Goal: Task Accomplishment & Management: Manage account settings

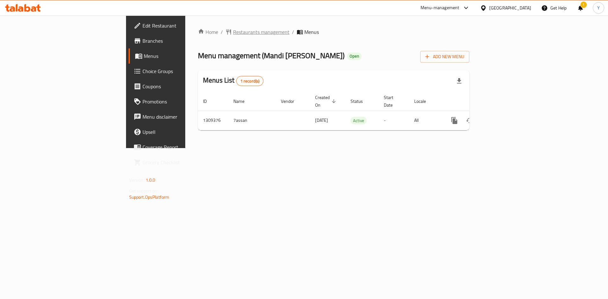
click at [226, 34] on span "breadcrumb" at bounding box center [230, 32] width 8 height 6
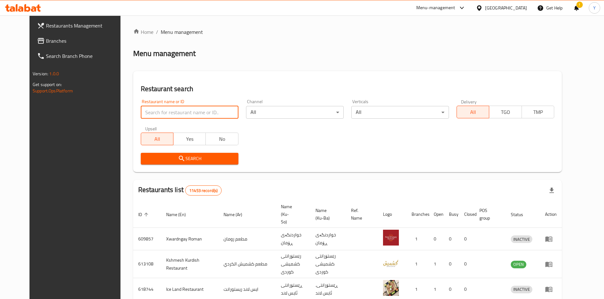
click at [154, 110] on input "search" at bounding box center [190, 112] width 98 height 13
click at [154, 110] on input "ص" at bounding box center [190, 112] width 98 height 13
type input "W"
type input "switch up"
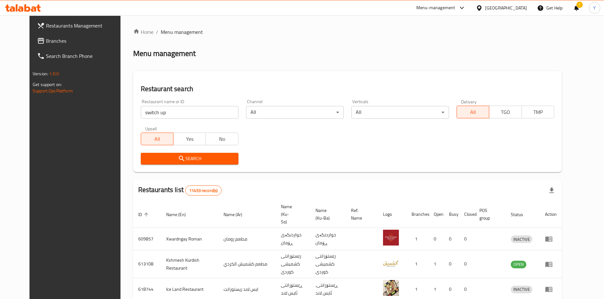
click at [180, 160] on span "Search" at bounding box center [189, 159] width 87 height 8
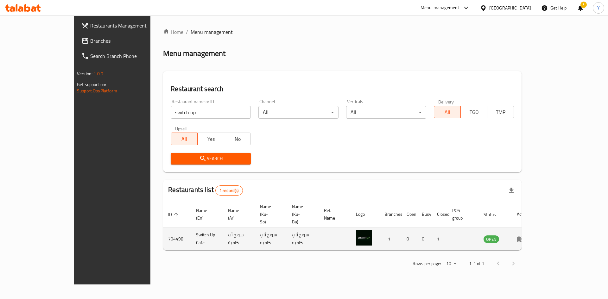
click at [534, 228] on td "enhanced table" at bounding box center [523, 239] width 22 height 23
click at [524, 237] on icon "enhanced table" at bounding box center [521, 239] width 7 height 5
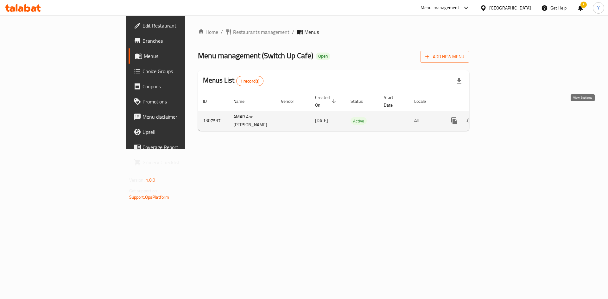
click at [508, 113] on link "enhanced table" at bounding box center [500, 120] width 15 height 15
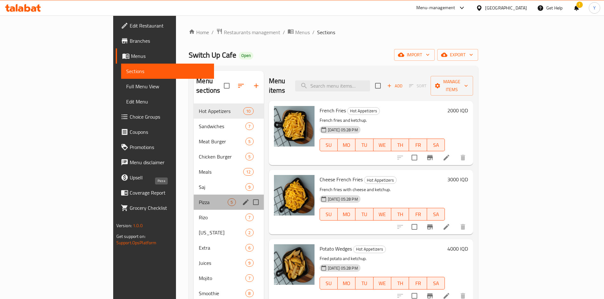
click at [199, 199] on span "Pizza" at bounding box center [213, 203] width 29 height 8
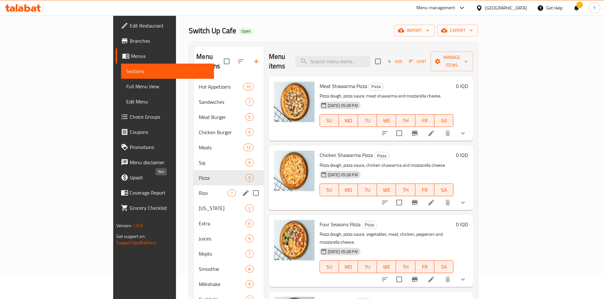
scroll to position [32, 0]
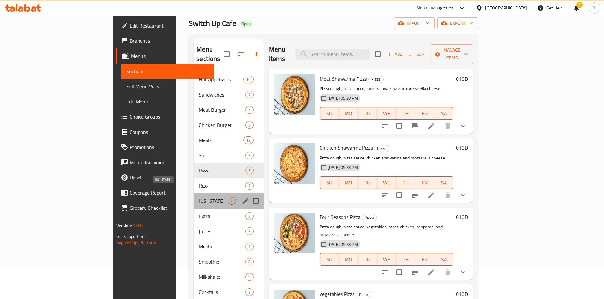
click at [199, 197] on span "[US_STATE]" at bounding box center [213, 201] width 29 height 8
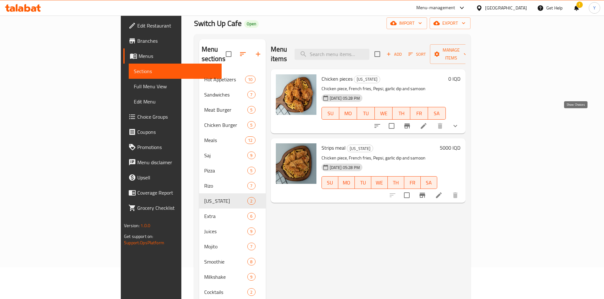
click at [459, 122] on icon "show more" at bounding box center [455, 126] width 8 height 8
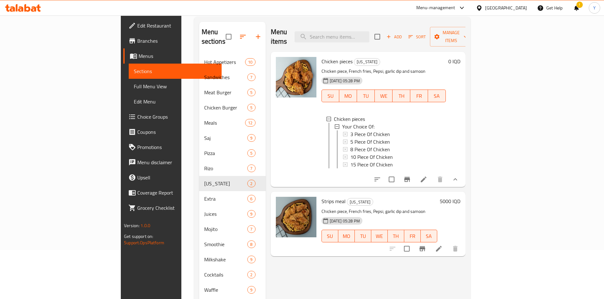
scroll to position [63, 0]
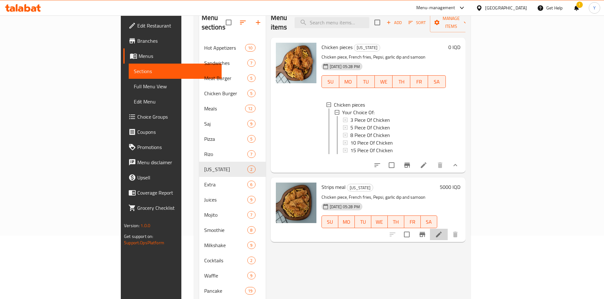
click at [447, 230] on li at bounding box center [439, 234] width 18 height 11
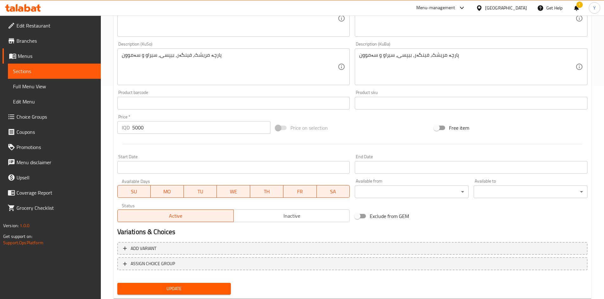
scroll to position [230, 0]
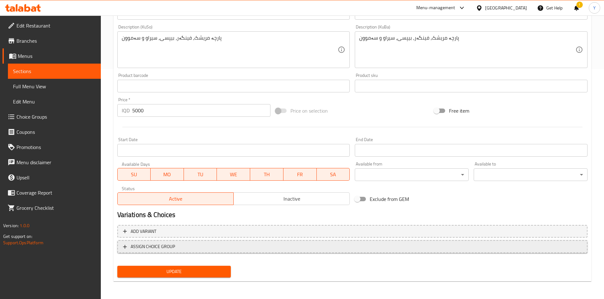
click at [285, 246] on span "ASSIGN CHOICE GROUP" at bounding box center [352, 247] width 459 height 8
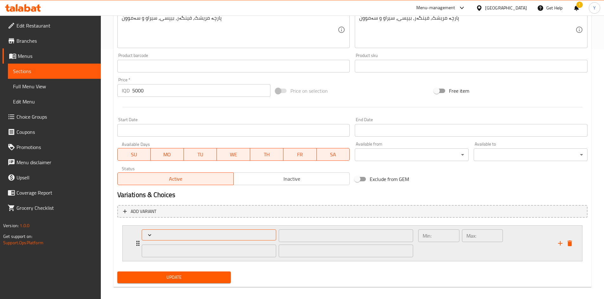
scroll to position [256, 0]
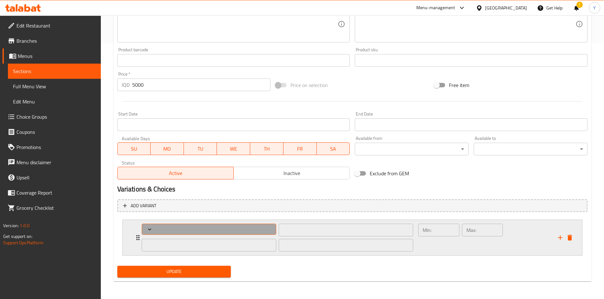
click at [248, 229] on span "Expand" at bounding box center [209, 230] width 130 height 6
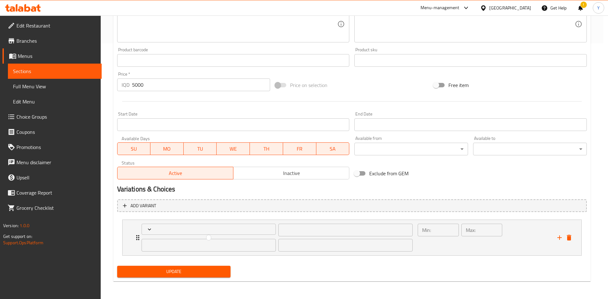
click at [313, 230] on div at bounding box center [304, 149] width 608 height 299
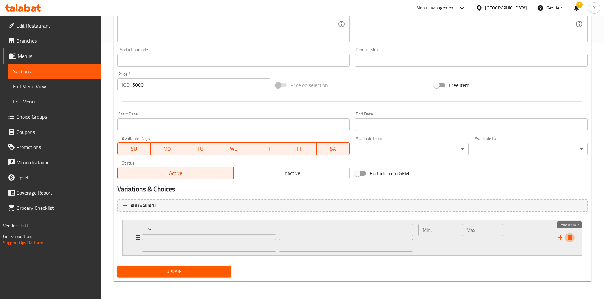
click at [570, 240] on icon "delete" at bounding box center [569, 238] width 4 height 6
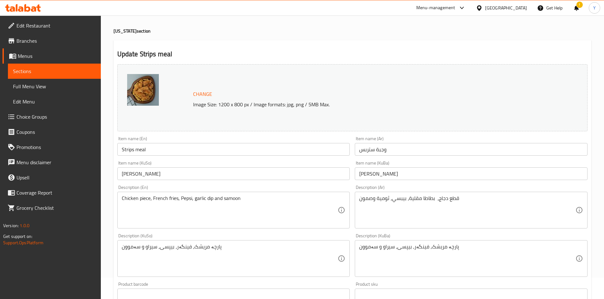
scroll to position [0, 0]
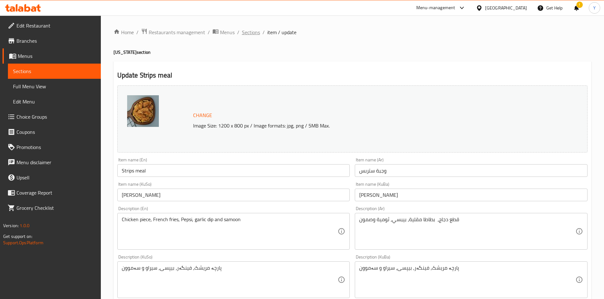
click at [256, 31] on span "Sections" at bounding box center [251, 33] width 18 height 8
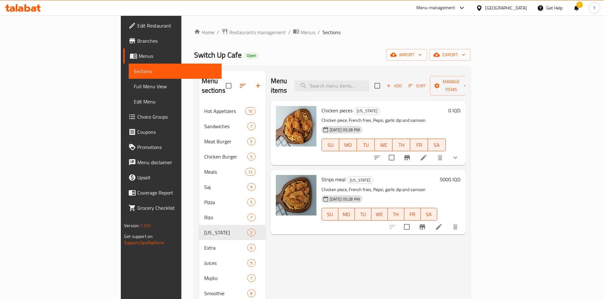
click at [427, 154] on icon at bounding box center [424, 158] width 8 height 8
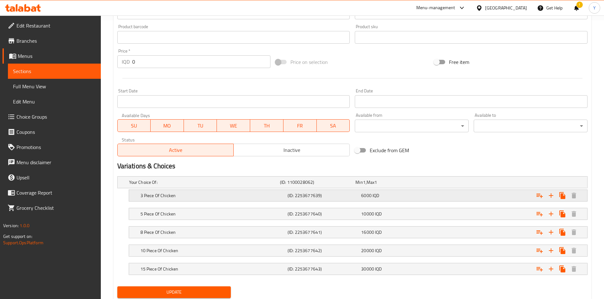
scroll to position [268, 0]
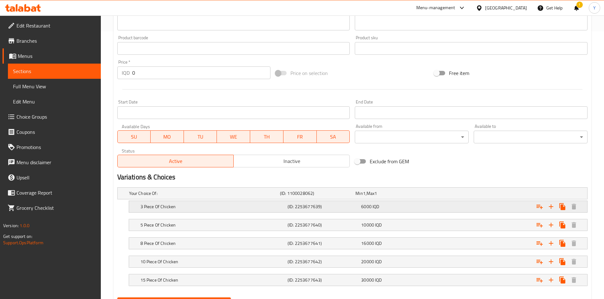
click at [176, 207] on h5 "3 Piece Of Chicken" at bounding box center [212, 207] width 145 height 6
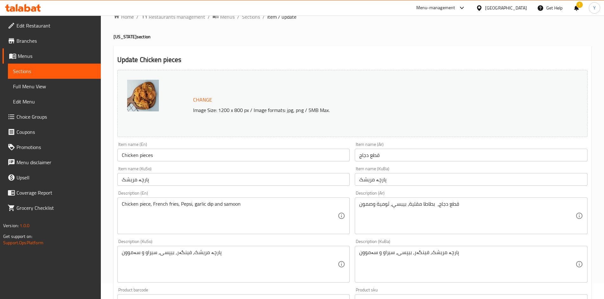
scroll to position [0, 0]
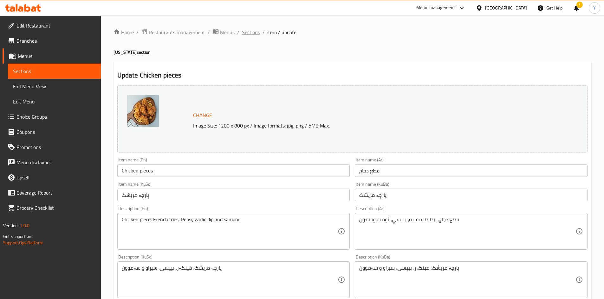
click at [253, 31] on span "Sections" at bounding box center [251, 33] width 18 height 8
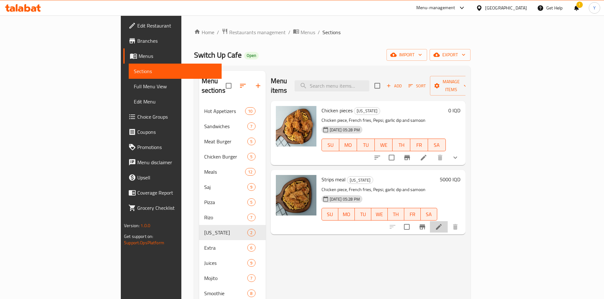
click at [447, 222] on li at bounding box center [439, 227] width 18 height 11
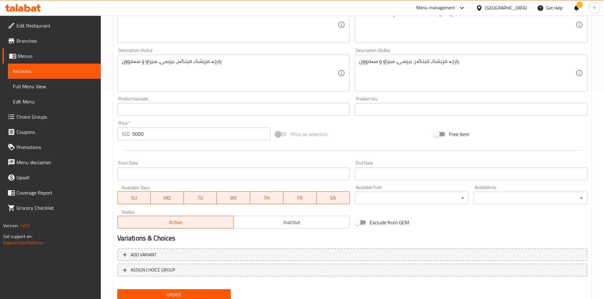
scroll to position [167, 0]
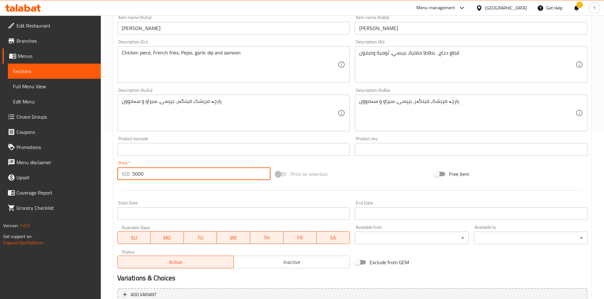
drag, startPoint x: 143, startPoint y: 173, endPoint x: 120, endPoint y: 177, distance: 22.6
click at [120, 177] on div "IQD 5000 Price *" at bounding box center [193, 174] width 153 height 13
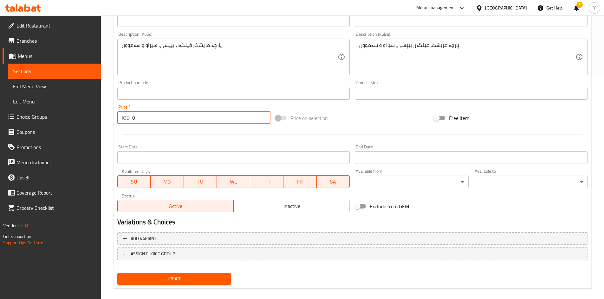
scroll to position [230, 0]
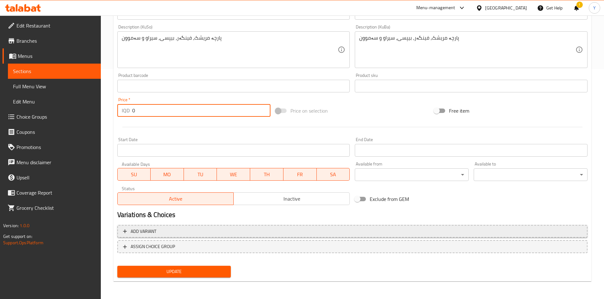
type input "0"
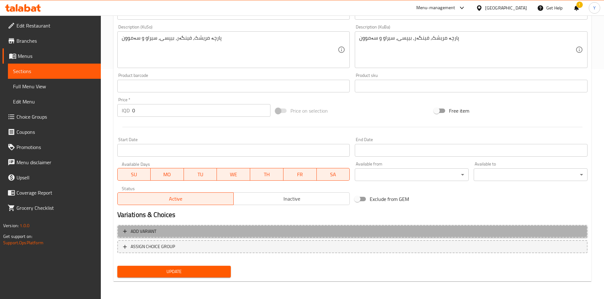
click at [174, 232] on span "Add variant" at bounding box center [352, 232] width 459 height 8
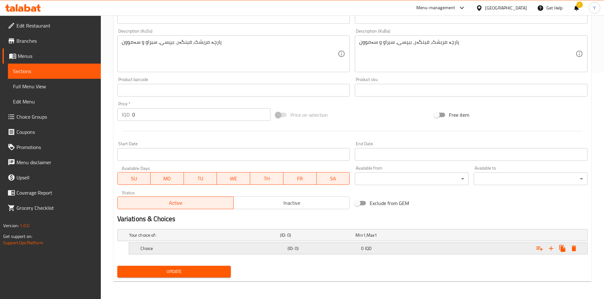
click at [209, 247] on h5 "Choice" at bounding box center [212, 249] width 145 height 6
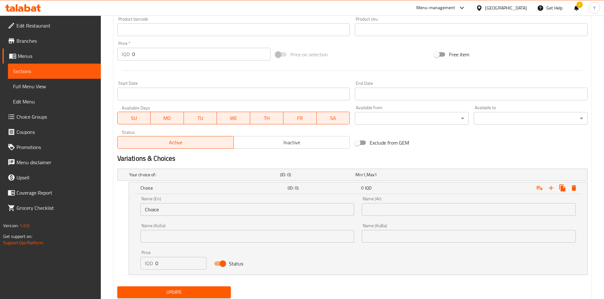
scroll to position [290, 0]
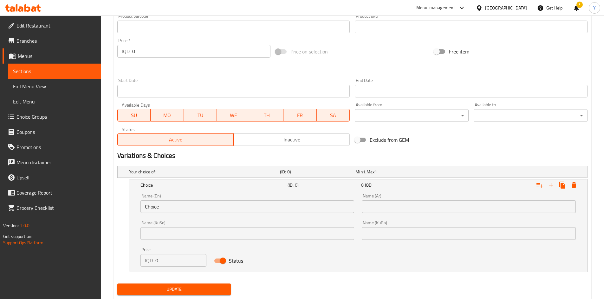
click at [198, 205] on input "Choice" at bounding box center [247, 207] width 214 height 13
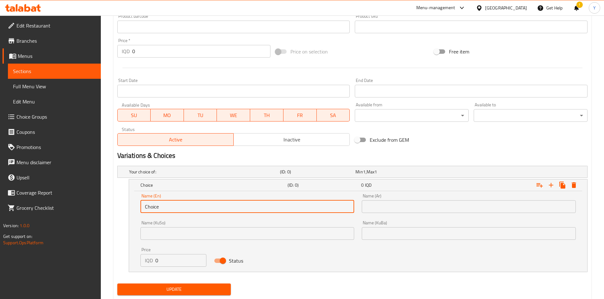
click at [198, 205] on input "Choice" at bounding box center [247, 207] width 214 height 13
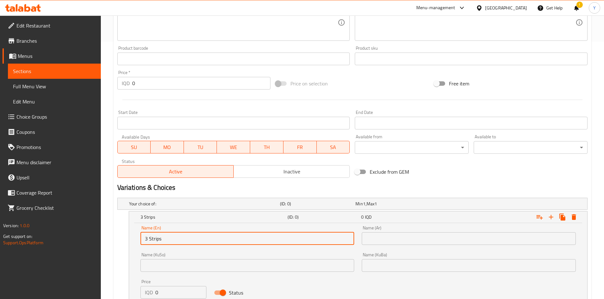
scroll to position [258, 0]
click at [369, 239] on input "text" at bounding box center [469, 238] width 214 height 13
click at [193, 240] on input "3 Strips" at bounding box center [247, 238] width 214 height 13
drag, startPoint x: 170, startPoint y: 238, endPoint x: 168, endPoint y: 241, distance: 4.1
click at [168, 241] on input "3 Strips pices" at bounding box center [247, 238] width 214 height 13
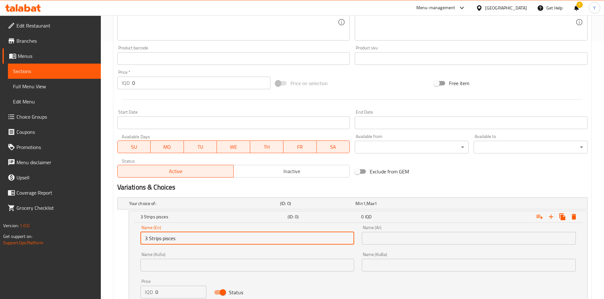
click at [198, 238] on input "3 Strips pisces" at bounding box center [247, 238] width 214 height 13
click at [201, 243] on input "3 Strips pieces" at bounding box center [247, 238] width 214 height 13
type input "3 Strips pieces"
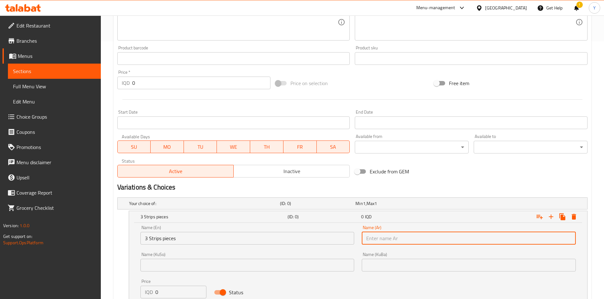
click at [396, 236] on input "text" at bounding box center [469, 238] width 214 height 13
click at [401, 236] on input "text" at bounding box center [469, 238] width 214 height 13
type input "3 قطع ستربس"
click at [253, 240] on input "3 Strips pieces" at bounding box center [247, 238] width 214 height 13
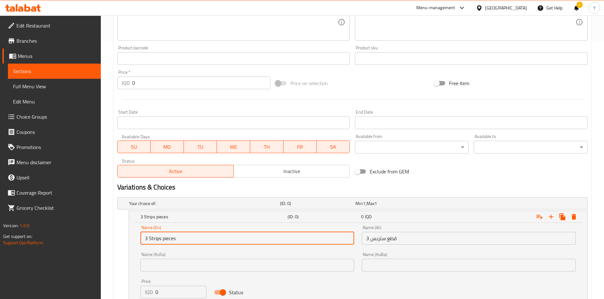
click at [253, 240] on input "3 Strips pieces" at bounding box center [247, 238] width 214 height 13
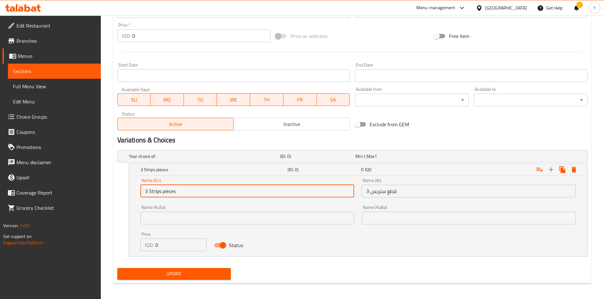
scroll to position [307, 0]
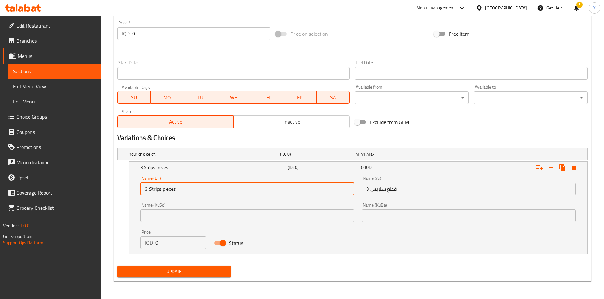
click at [186, 244] on input "0" at bounding box center [180, 243] width 51 height 13
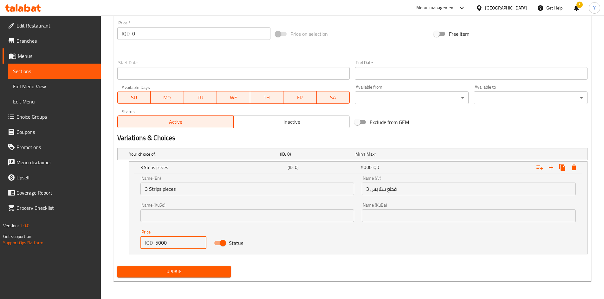
type input "5000"
click at [214, 273] on span "Update" at bounding box center [174, 272] width 104 height 8
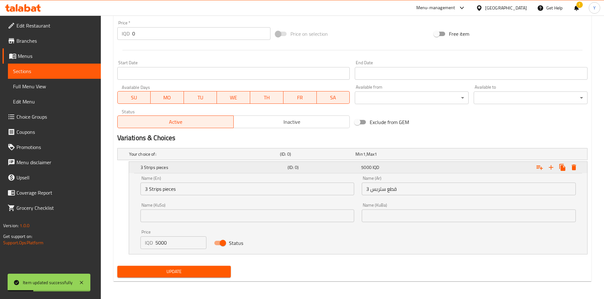
click at [552, 166] on icon "Expand" at bounding box center [551, 168] width 8 height 8
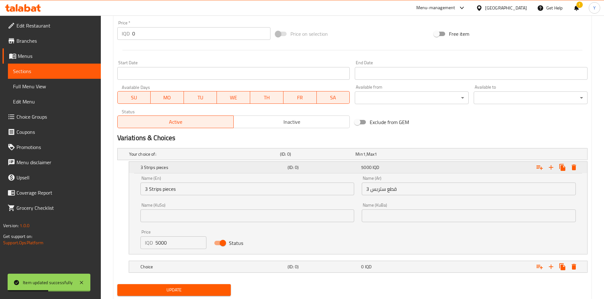
click at [263, 164] on h5 "3 Strips pieces" at bounding box center [212, 167] width 145 height 6
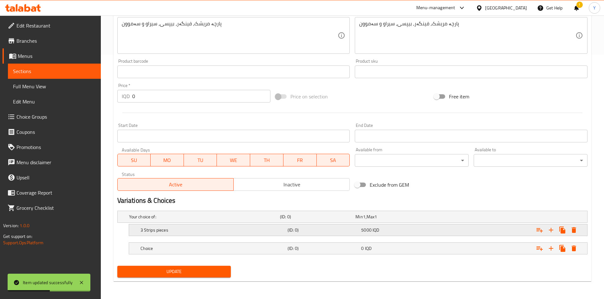
scroll to position [245, 0]
click at [183, 249] on h5 "Choice" at bounding box center [212, 249] width 145 height 6
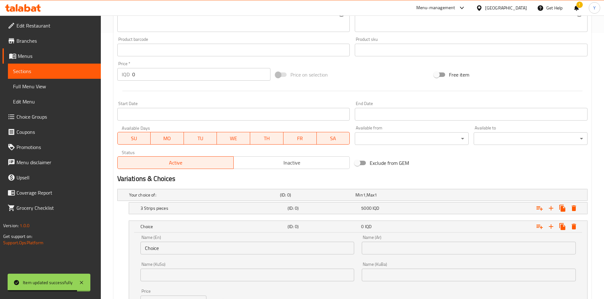
scroll to position [276, 0]
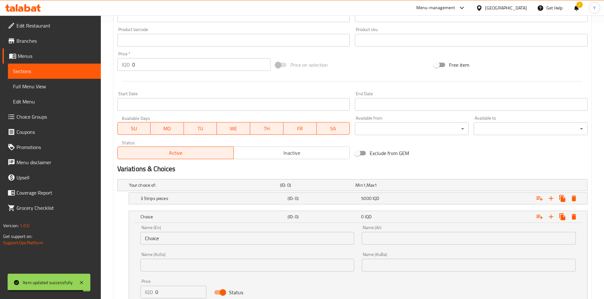
click at [164, 239] on input "Choice" at bounding box center [247, 238] width 214 height 13
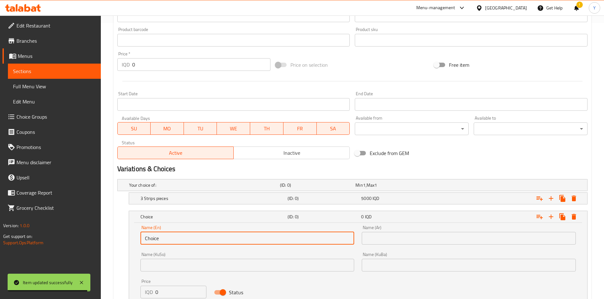
click at [164, 239] on input "Choice" at bounding box center [247, 238] width 214 height 13
paste input "3 Strips pieces"
click at [144, 238] on input "3 Strips pieces" at bounding box center [247, 238] width 214 height 13
type input "5 Strips pieces"
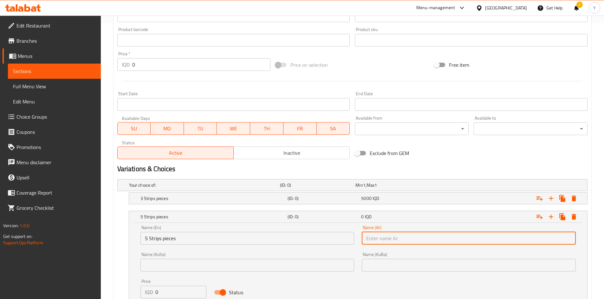
click at [381, 240] on input "text" at bounding box center [469, 238] width 214 height 13
paste input "3 قطع ستربس"
click at [366, 239] on input "3 قطع ستربس" at bounding box center [469, 238] width 214 height 13
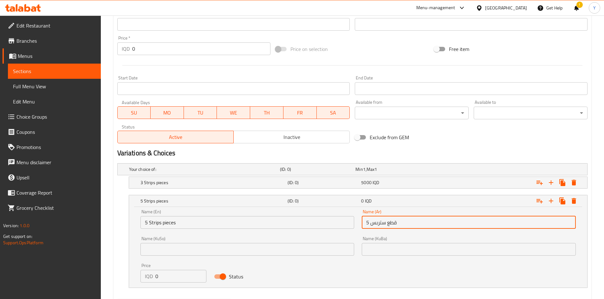
scroll to position [326, 0]
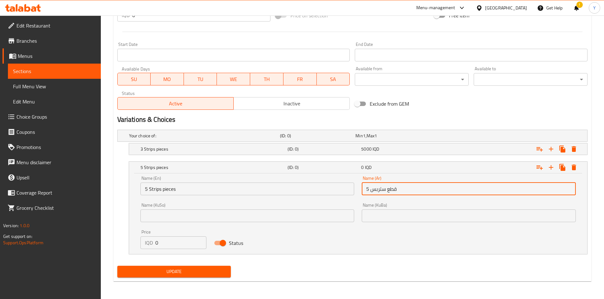
type input "5 قطع ستربس"
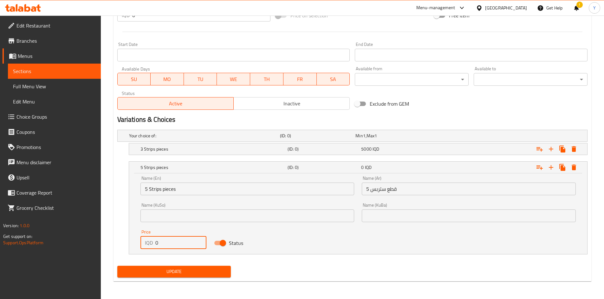
drag, startPoint x: 157, startPoint y: 243, endPoint x: 153, endPoint y: 244, distance: 3.9
click at [153, 244] on div "IQD 0 Price" at bounding box center [173, 243] width 66 height 13
type input "9000"
click at [249, 168] on h5 "5 Strips pieces" at bounding box center [212, 167] width 145 height 6
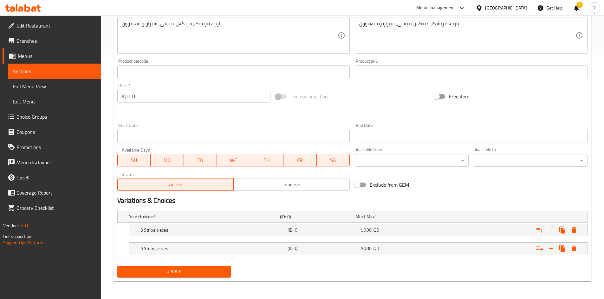
scroll to position [245, 0]
click at [552, 247] on icon "Expand" at bounding box center [551, 249] width 8 height 8
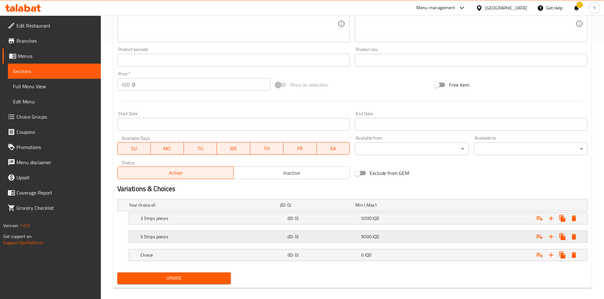
scroll to position [263, 0]
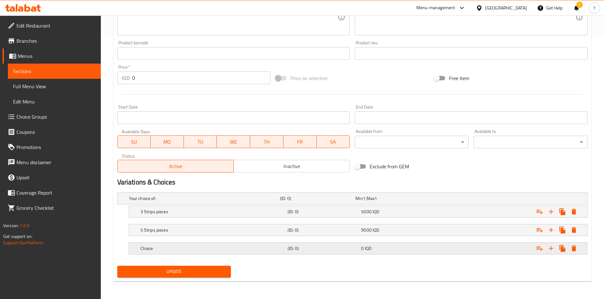
click at [170, 246] on h5 "Choice" at bounding box center [212, 249] width 145 height 6
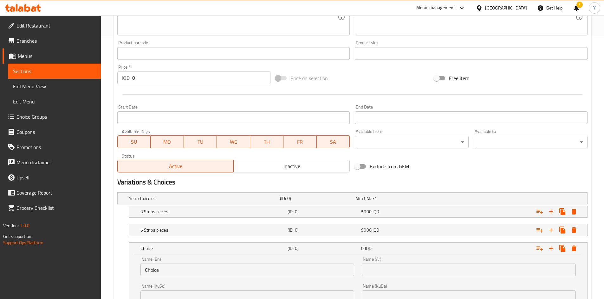
click at [163, 270] on input "Choice" at bounding box center [247, 270] width 214 height 13
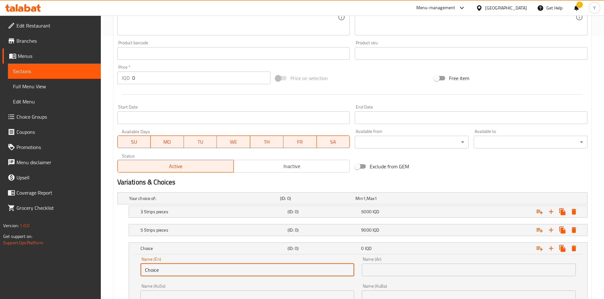
click at [163, 270] on input "Choice" at bounding box center [247, 270] width 214 height 13
paste input "3 Strips pieces"
click at [145, 268] on input "3 Strips pieces" at bounding box center [247, 270] width 214 height 13
type input "8 Strips pieces"
click at [366, 269] on input "text" at bounding box center [469, 270] width 214 height 13
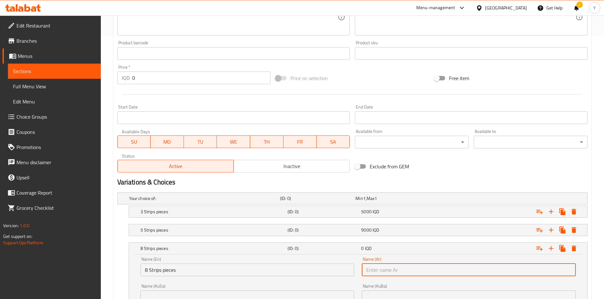
paste input "3 قطع ستربس"
click at [367, 272] on input "3 قطع ستربس" at bounding box center [469, 270] width 214 height 13
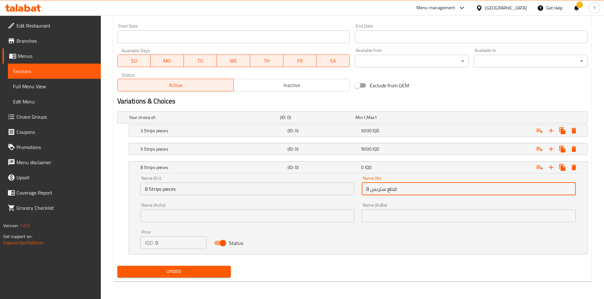
type input "8 قطع ستربس"
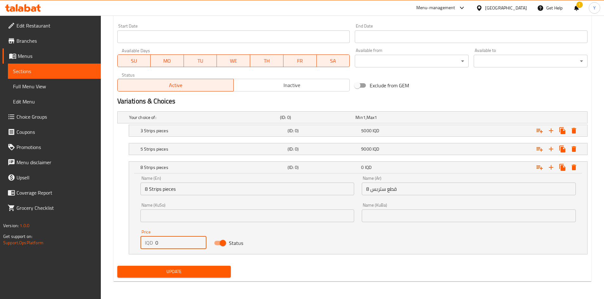
drag, startPoint x: 163, startPoint y: 242, endPoint x: 153, endPoint y: 245, distance: 10.8
click at [153, 245] on div "IQD 0 Price" at bounding box center [173, 243] width 66 height 13
type input "14000"
click at [207, 171] on div "8 Strips pieces" at bounding box center [212, 167] width 147 height 9
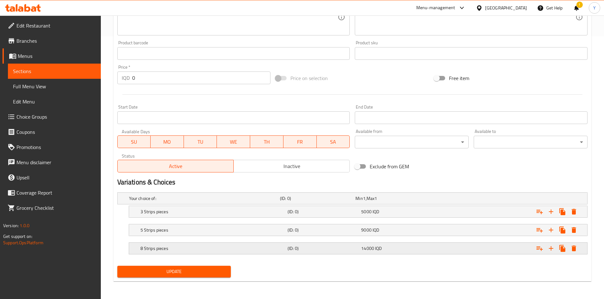
scroll to position [263, 0]
click at [553, 250] on icon "Expand" at bounding box center [551, 249] width 8 height 8
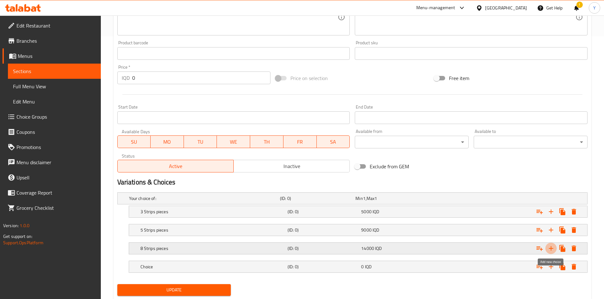
click at [553, 250] on icon "Expand" at bounding box center [551, 249] width 8 height 8
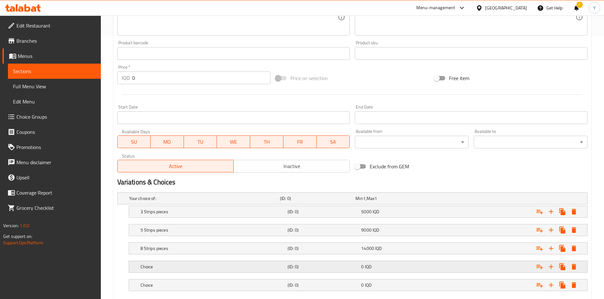
click at [155, 267] on h5 "Choice" at bounding box center [212, 267] width 145 height 6
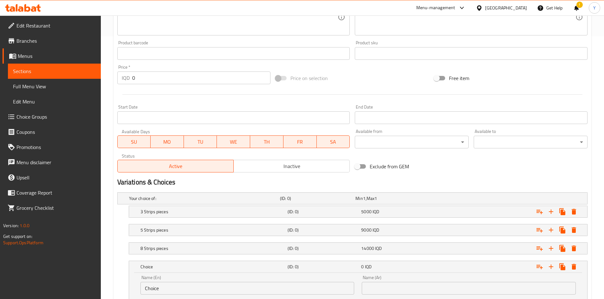
click at [156, 291] on input "Choice" at bounding box center [247, 288] width 214 height 13
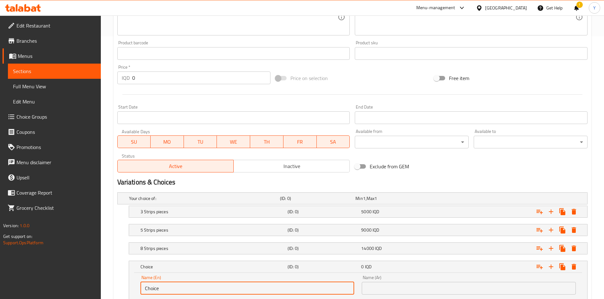
click at [156, 291] on input "Choice" at bounding box center [247, 288] width 214 height 13
paste input "3 Strips pieces"
drag, startPoint x: 147, startPoint y: 289, endPoint x: 141, endPoint y: 288, distance: 6.4
click at [141, 288] on input "3 Strips pieces" at bounding box center [247, 288] width 214 height 13
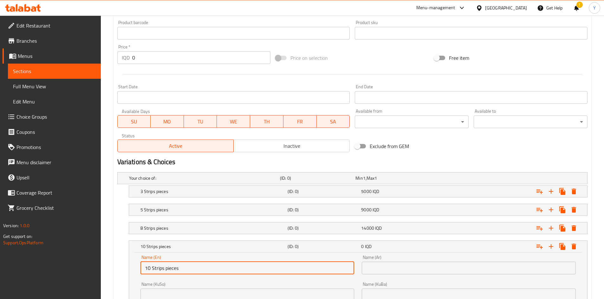
scroll to position [295, 0]
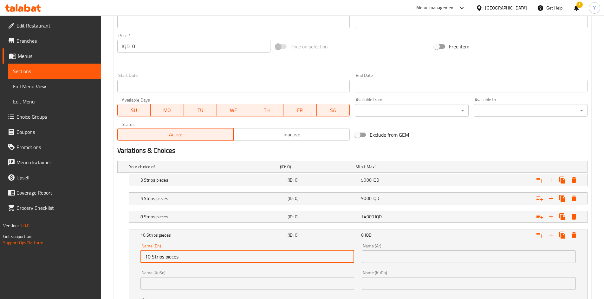
type input "10 Strips pieces"
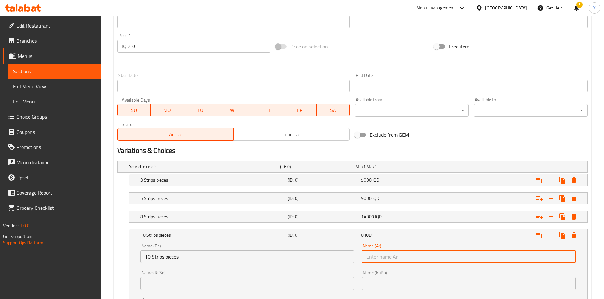
click at [380, 258] on input "text" at bounding box center [469, 257] width 214 height 13
paste input "3 قطع ستربس"
click at [368, 257] on input "3 قطع ستربس" at bounding box center [469, 257] width 214 height 13
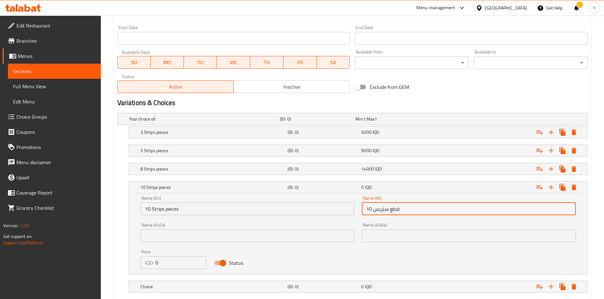
scroll to position [358, 0]
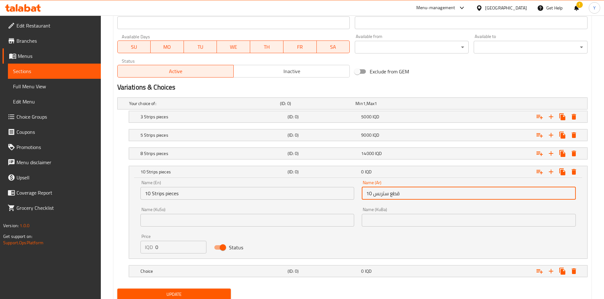
type input "10 قطع ستربس"
click at [160, 247] on input "0" at bounding box center [180, 247] width 51 height 13
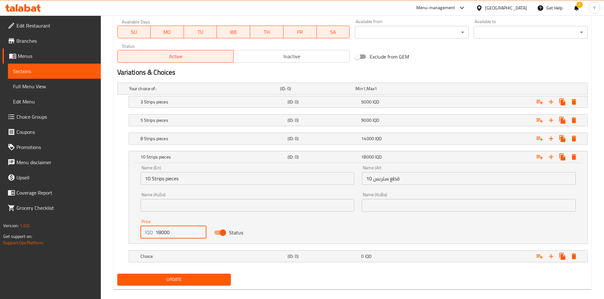
scroll to position [381, 0]
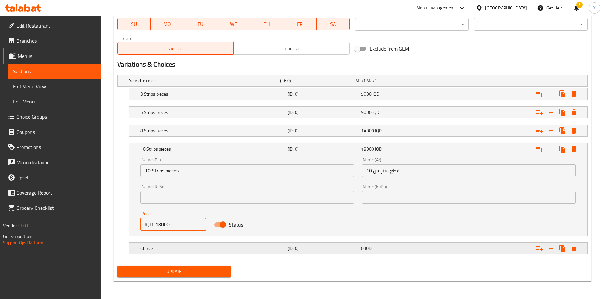
type input "18000"
click at [225, 246] on h5 "Choice" at bounding box center [212, 249] width 145 height 6
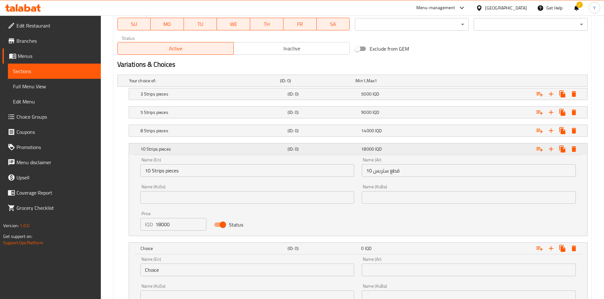
click at [209, 149] on h5 "10 Strips pieces" at bounding box center [212, 149] width 145 height 6
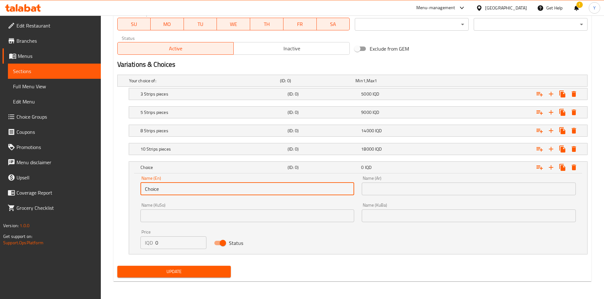
click at [169, 189] on input "Choice" at bounding box center [247, 189] width 214 height 13
paste input "3 Strips pieces"
type input "3 Strips pieces"
click at [396, 192] on input "text" at bounding box center [469, 189] width 214 height 13
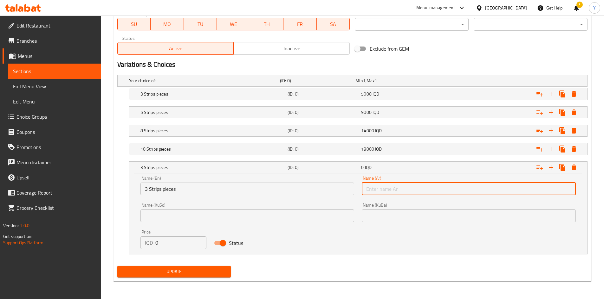
paste input "3 قطع ستربس"
type input "3 قطع ستربس"
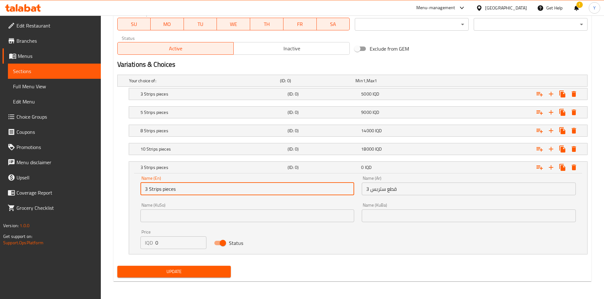
click at [146, 188] on input "3 Strips pieces" at bounding box center [247, 189] width 214 height 13
type input "15 Strips pieces"
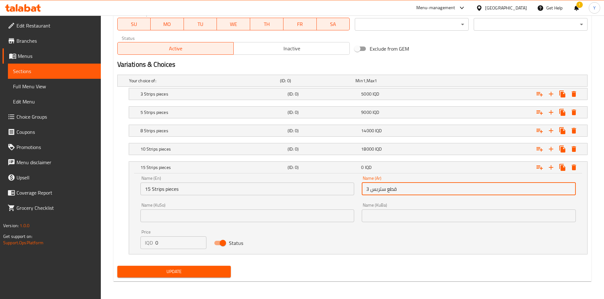
click at [369, 190] on input "3 قطع ستربس" at bounding box center [469, 189] width 214 height 13
click at [369, 190] on input "25 قطع ستربس" at bounding box center [469, 189] width 214 height 13
type input "15قطع ستربس"
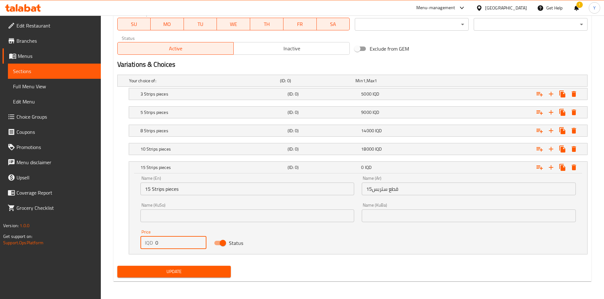
drag, startPoint x: 170, startPoint y: 242, endPoint x: 157, endPoint y: 242, distance: 13.3
click at [157, 242] on input "0" at bounding box center [180, 243] width 51 height 13
type input "28000"
click at [191, 169] on h5 "15 Strips pieces" at bounding box center [212, 167] width 145 height 6
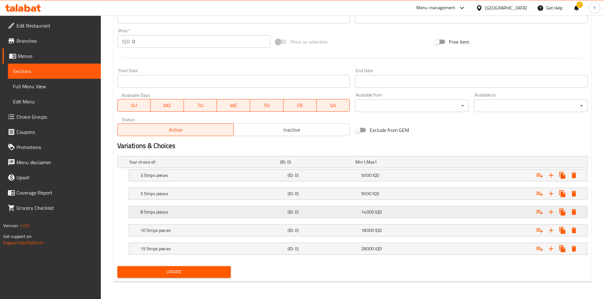
scroll to position [300, 0]
click at [202, 272] on span "Update" at bounding box center [174, 272] width 104 height 8
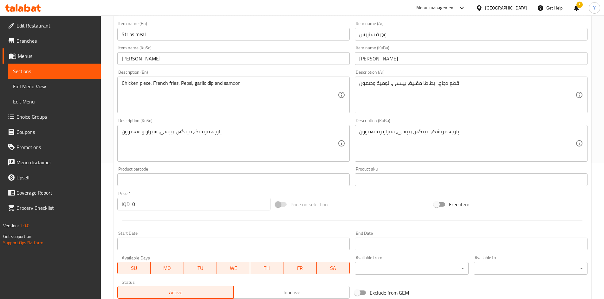
scroll to position [0, 0]
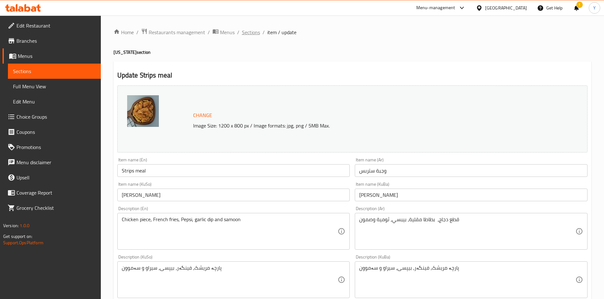
click at [244, 32] on span "Sections" at bounding box center [251, 33] width 18 height 8
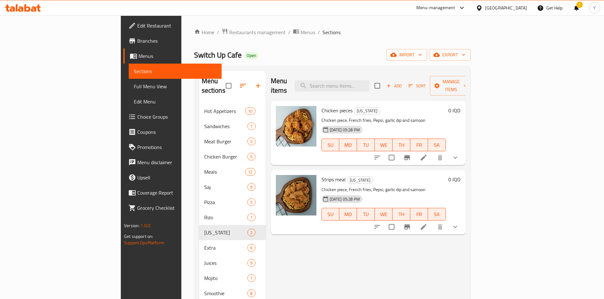
click at [483, 296] on div "Home / Restaurants management / Menus / Sections Switch Up Cafe Open import exp…" at bounding box center [332, 230] width 302 height 428
